Goal: Task Accomplishment & Management: Use online tool/utility

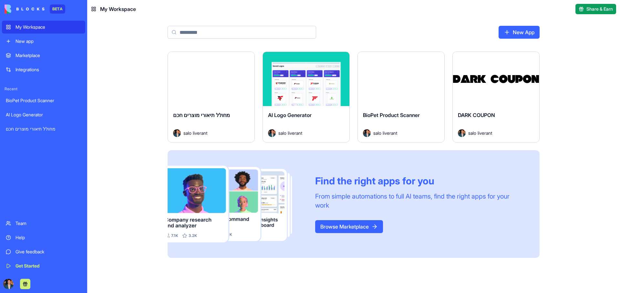
drag, startPoint x: 0, startPoint y: 0, endPoint x: 36, endPoint y: 43, distance: 55.7
click at [36, 42] on div "New app" at bounding box center [48, 41] width 66 height 6
click at [36, 30] on link "My Workspace" at bounding box center [43, 27] width 83 height 13
click at [487, 99] on div "Launch" at bounding box center [496, 79] width 87 height 54
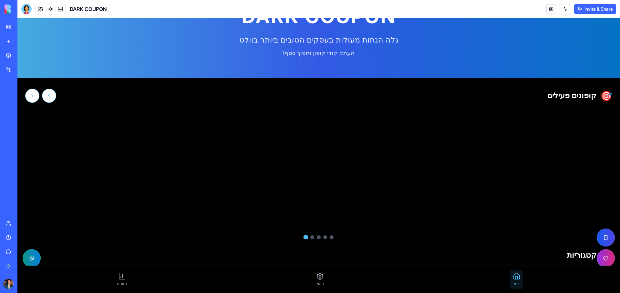
scroll to position [65, 0]
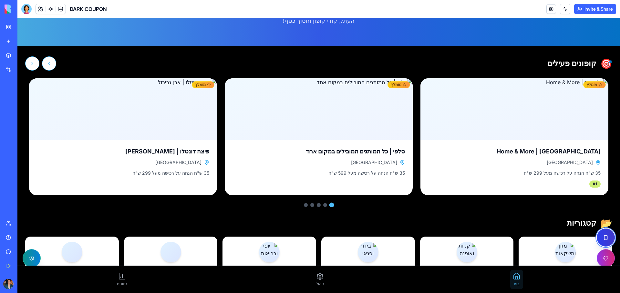
click at [597, 235] on button "הפעל תצוגת מובייל" at bounding box center [606, 238] width 18 height 18
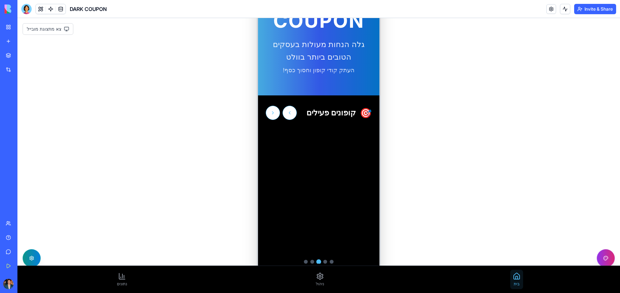
scroll to position [0, 0]
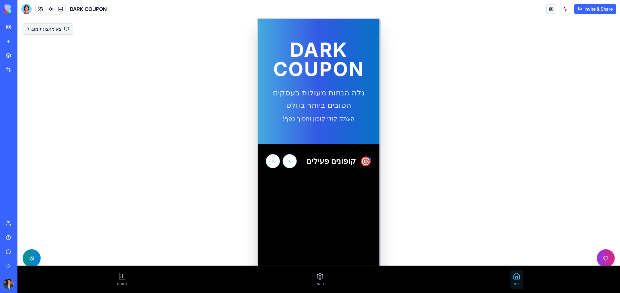
click at [41, 29] on button "צא מתצוגת מובייל" at bounding box center [48, 29] width 51 height 12
